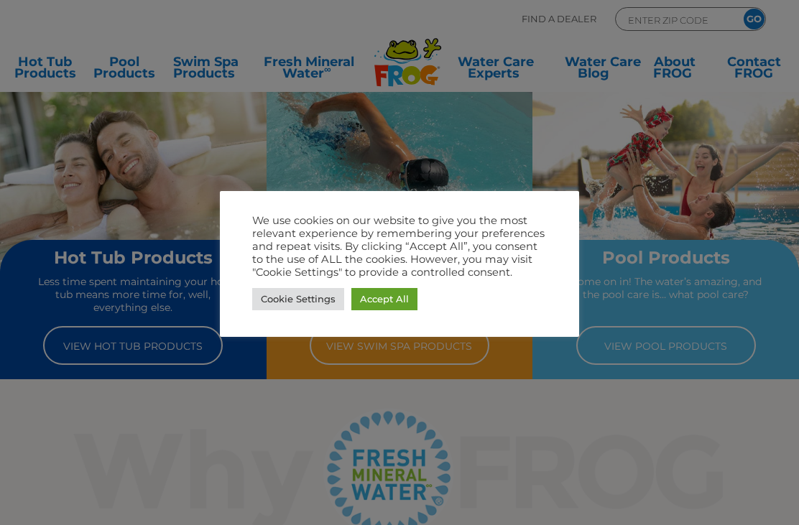
click at [307, 294] on link "Cookie Settings" at bounding box center [298, 299] width 92 height 22
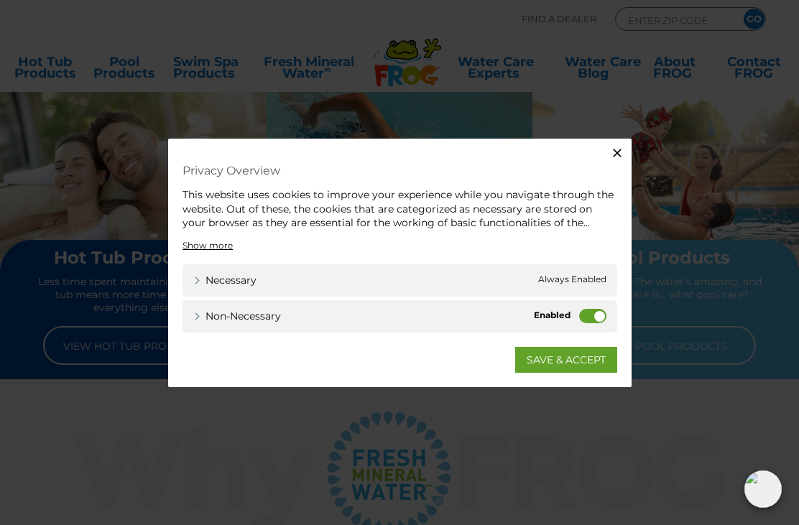
click at [588, 313] on label "Non-necessary" at bounding box center [592, 315] width 27 height 14
click at [0, 0] on input "Non-necessary" at bounding box center [0, 0] width 0 height 0
click at [569, 358] on link "SAVE & ACCEPT" at bounding box center [566, 359] width 102 height 26
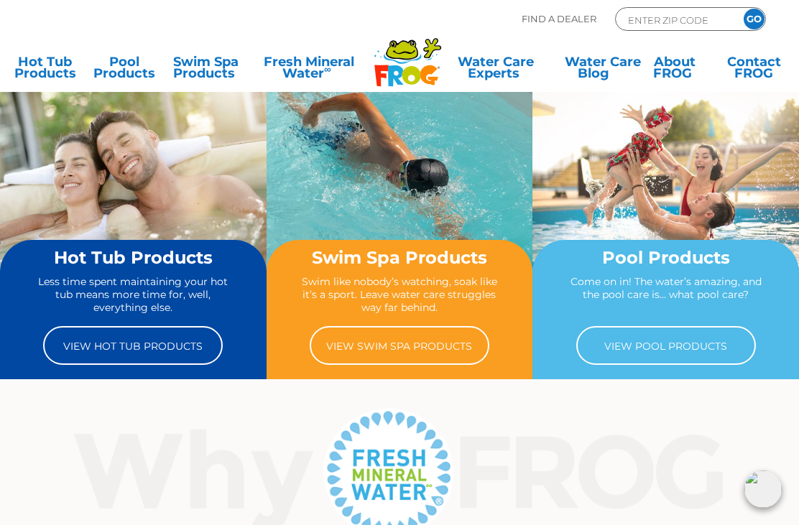
click at [123, 334] on link "View Hot Tub Products" at bounding box center [133, 345] width 180 height 39
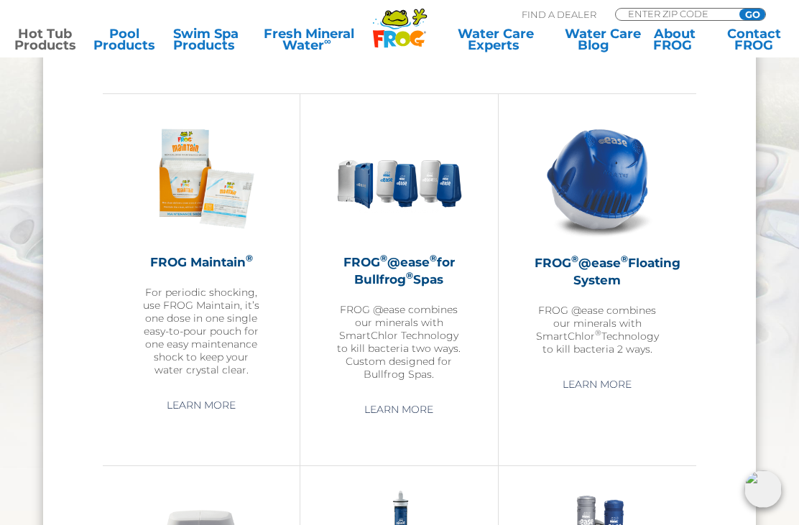
scroll to position [1322, 0]
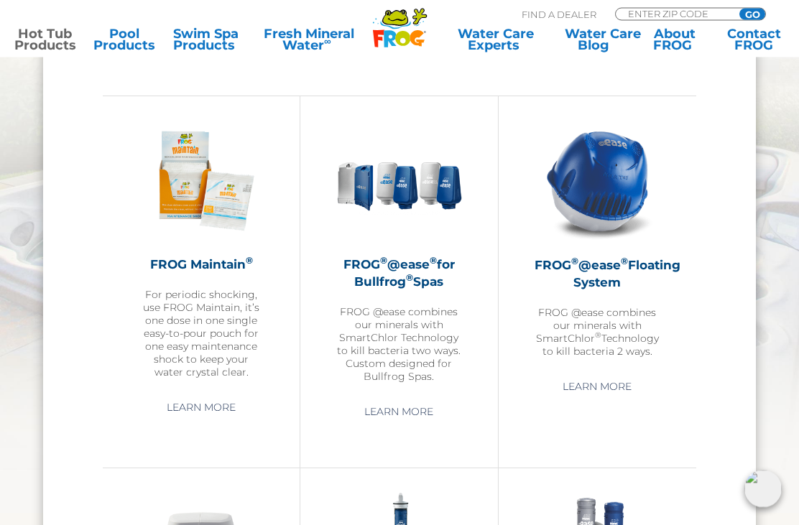
click at [403, 274] on h2 "FROG ® @ease ® for Bullfrog ® Spas" at bounding box center [398, 273] width 125 height 34
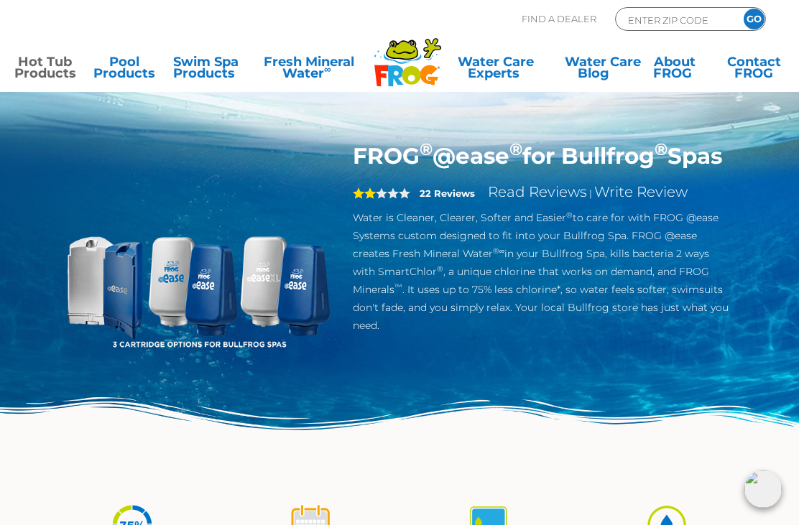
click at [45, 65] on link "Hot Tub Products" at bounding box center [45, 70] width 62 height 29
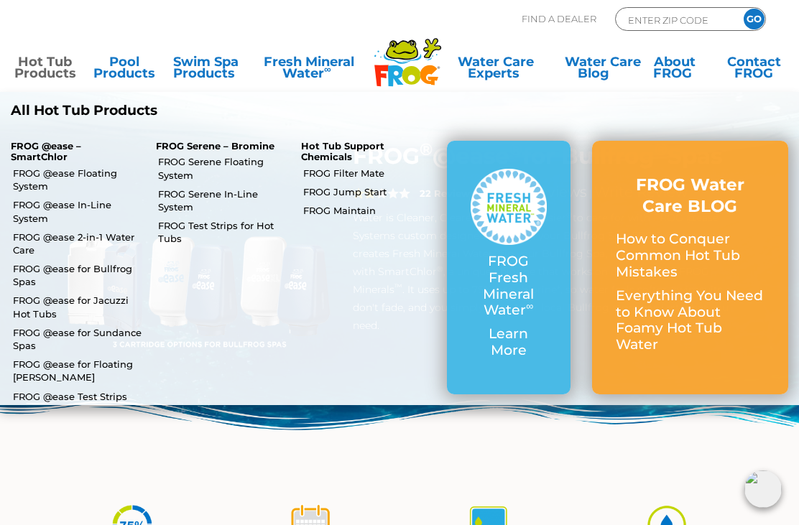
click at [40, 144] on p "FROG @ease – SmartChlor" at bounding box center [73, 152] width 124 height 22
click at [60, 267] on link "FROG @ease for Bullfrog Spas" at bounding box center [79, 275] width 132 height 26
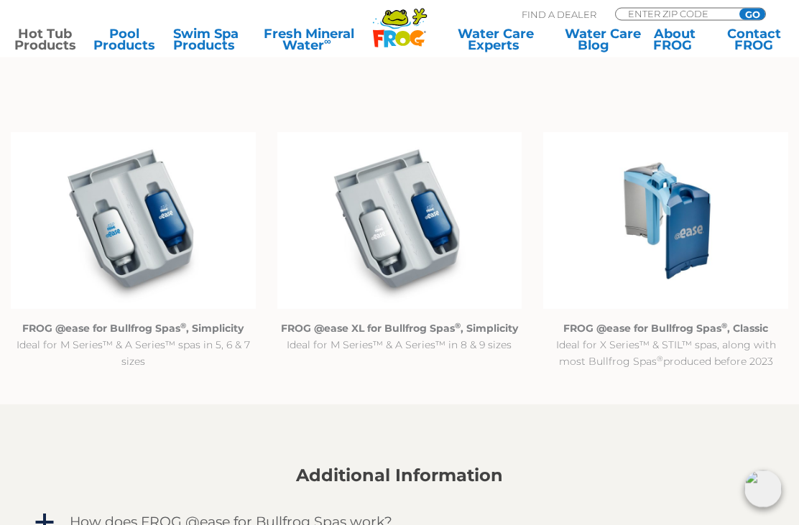
scroll to position [1260, 0]
click at [674, 219] on img at bounding box center [665, 219] width 245 height 177
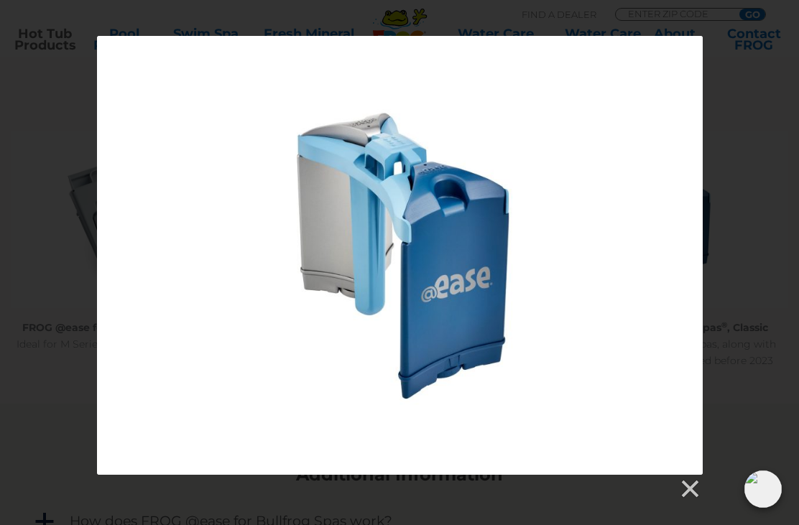
click at [695, 481] on link at bounding box center [689, 489] width 22 height 22
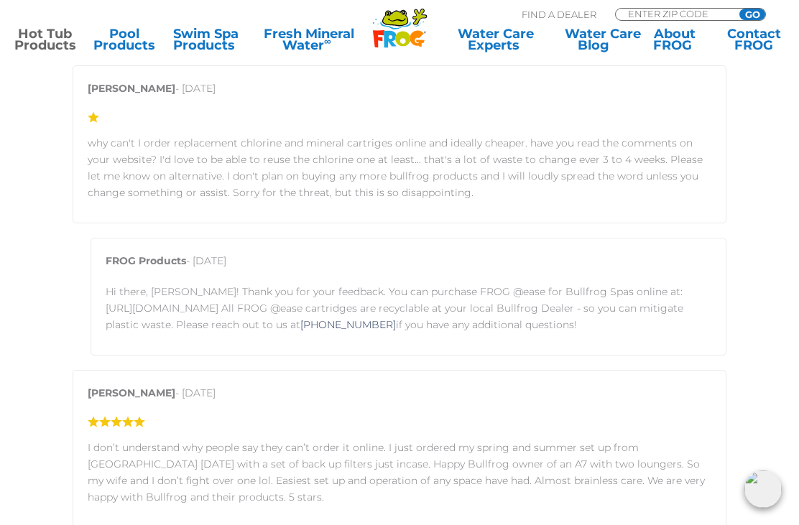
scroll to position [2582, 0]
